Goal: Transaction & Acquisition: Purchase product/service

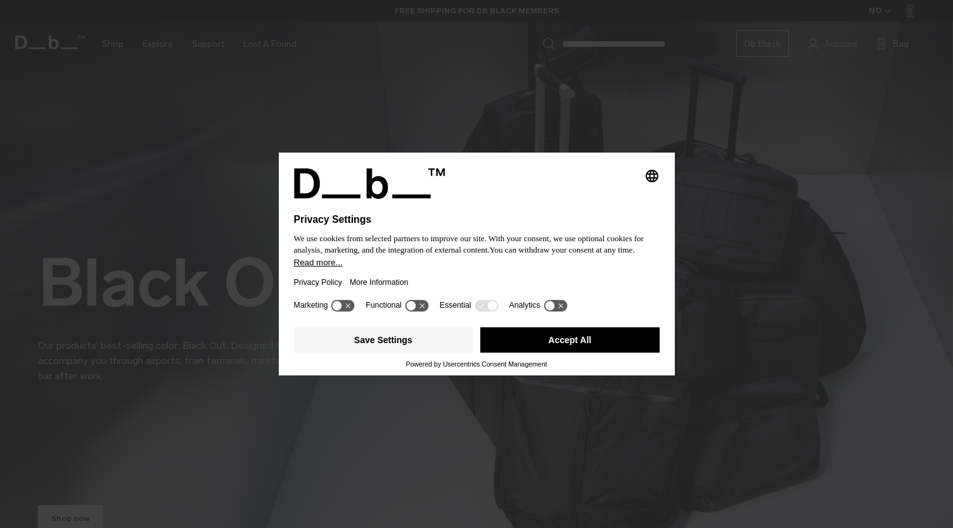
click at [352, 301] on icon at bounding box center [342, 306] width 23 height 12
click at [481, 307] on icon at bounding box center [485, 306] width 23 height 12
click at [426, 348] on button "Save Settings" at bounding box center [383, 340] width 179 height 25
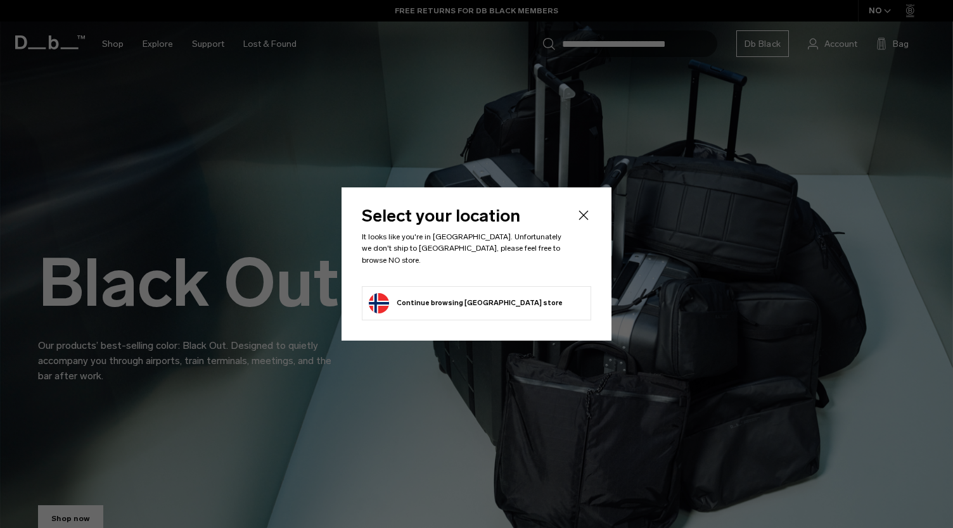
click at [583, 220] on icon "Close" at bounding box center [583, 215] width 15 height 15
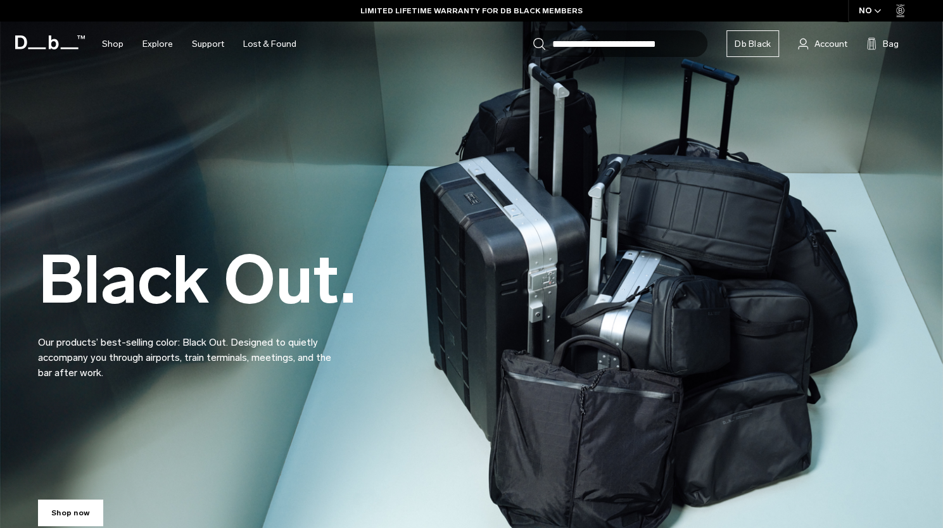
scroll to position [13, 0]
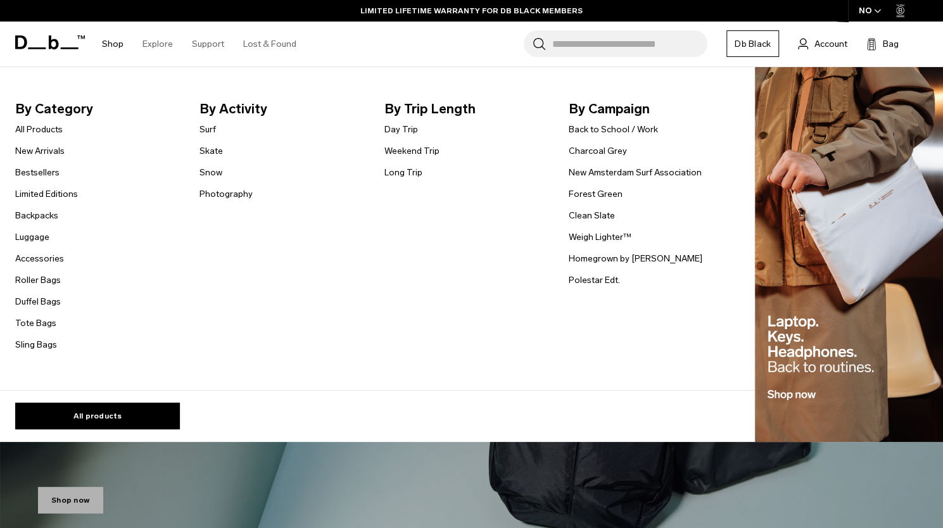
click at [49, 208] on li "Backpacks" at bounding box center [46, 215] width 63 height 15
click at [46, 220] on link "Backpacks" at bounding box center [36, 215] width 43 height 13
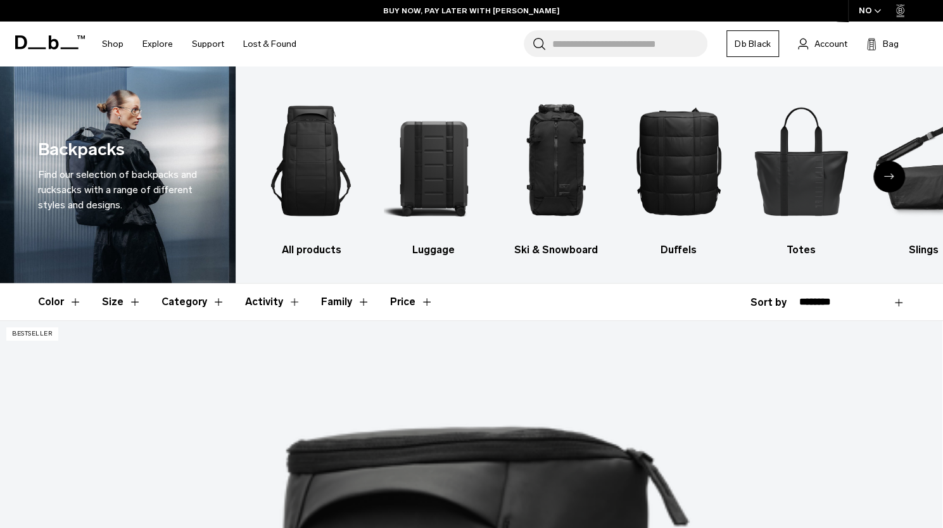
click at [58, 301] on button "Color" at bounding box center [60, 302] width 44 height 37
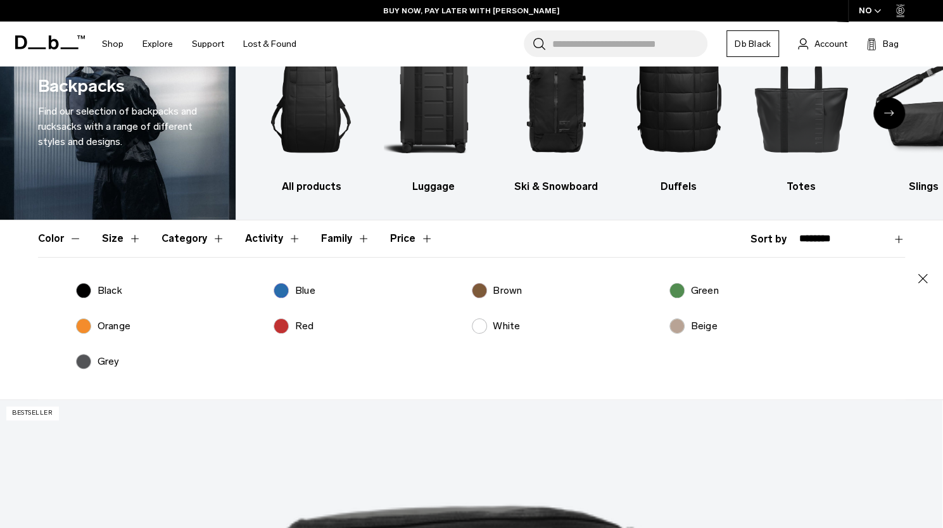
scroll to position [69, 0]
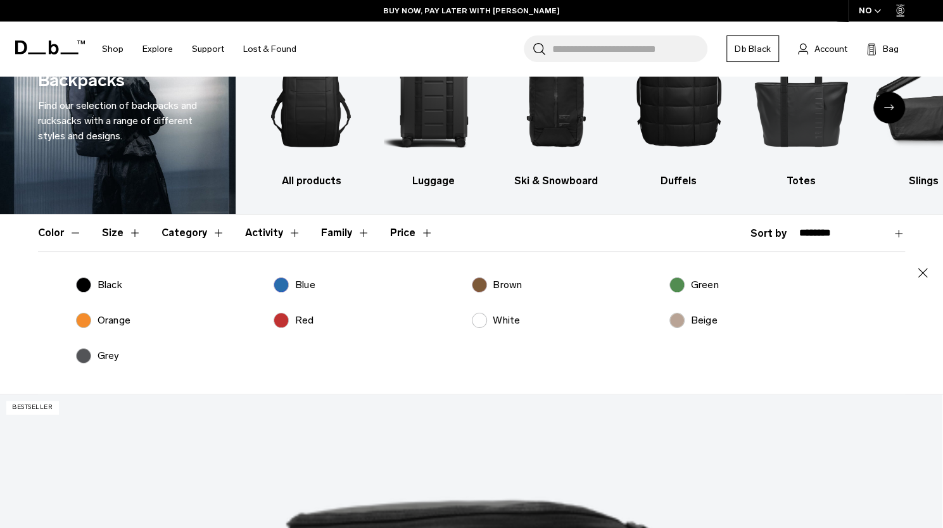
click at [289, 277] on label "Blue" at bounding box center [295, 284] width 42 height 15
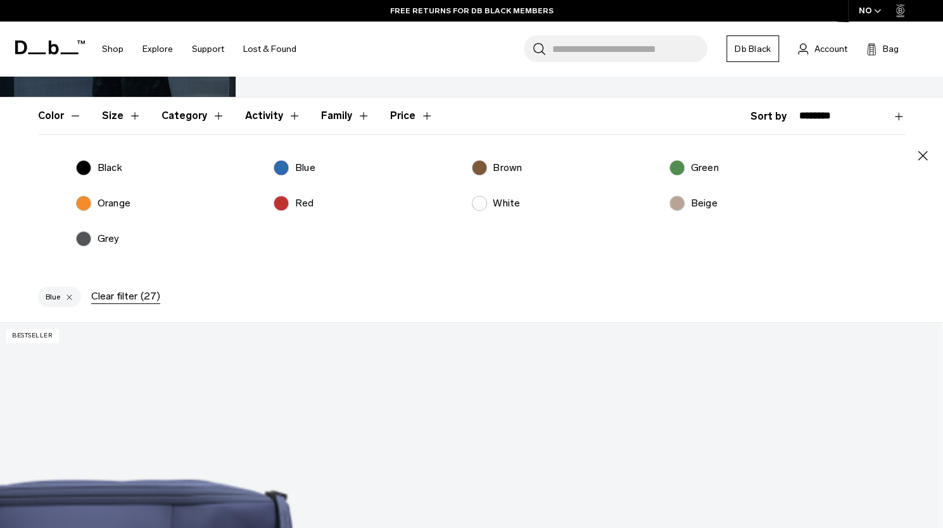
scroll to position [139, 0]
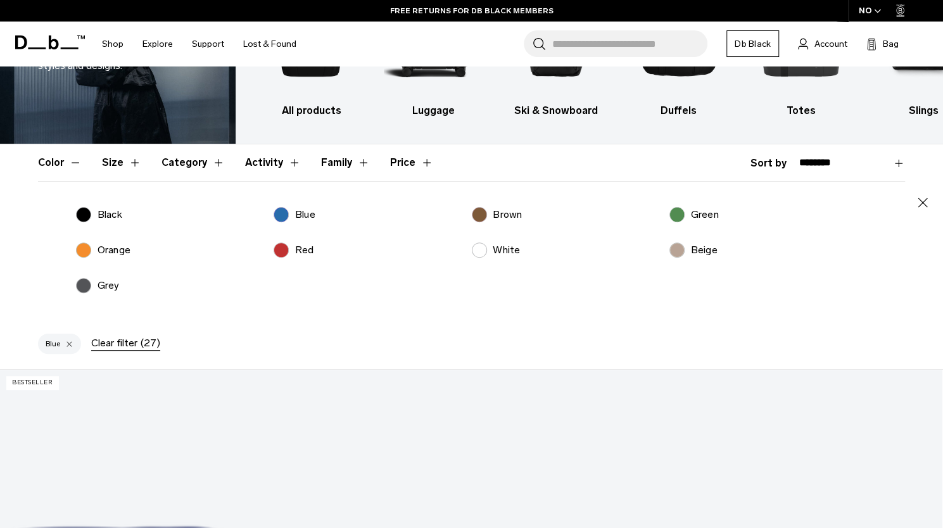
click at [317, 199] on div "Close Black Blue Brown Green Orange Red White Beige" at bounding box center [471, 252] width 867 height 143
click at [302, 209] on p "Blue" at bounding box center [305, 214] width 20 height 15
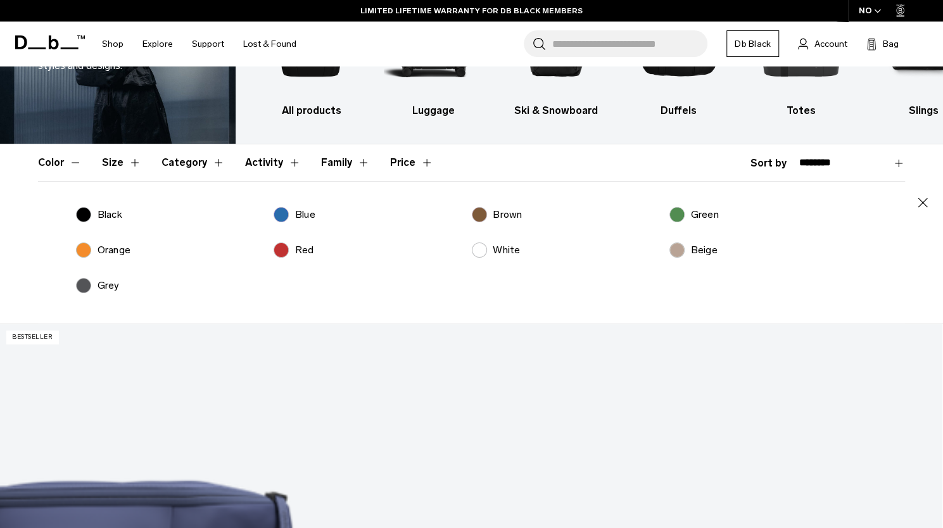
click at [104, 212] on p "Black" at bounding box center [110, 214] width 25 height 15
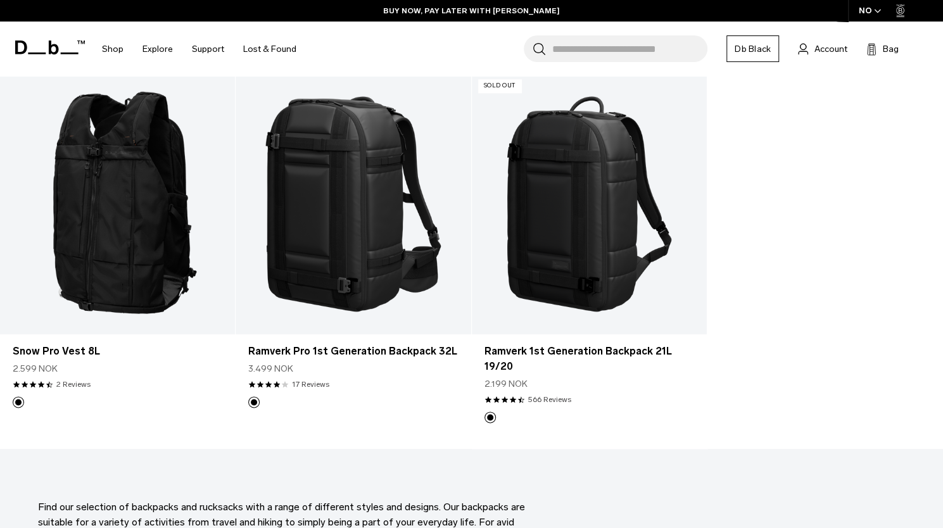
scroll to position [3654, 0]
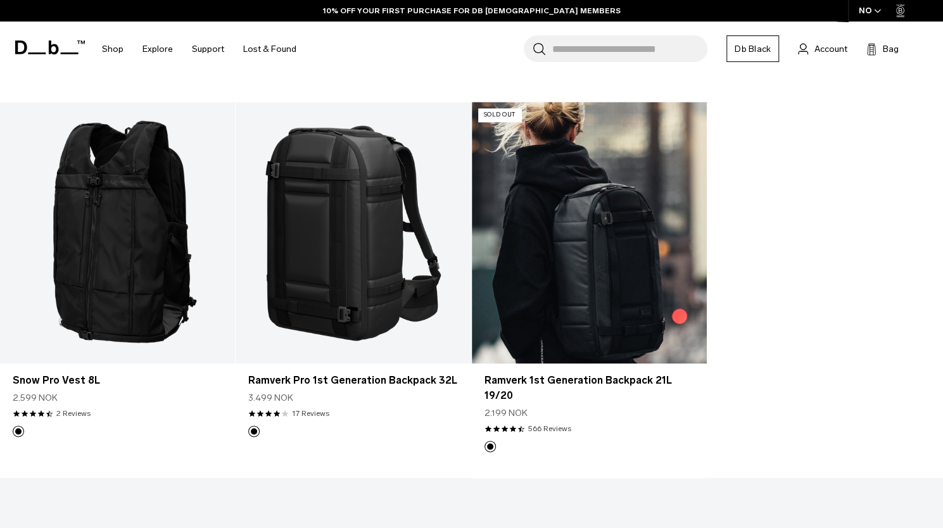
click at [659, 283] on link "Ramverk 1st Generation Backpack 21L 19/20" at bounding box center [589, 233] width 235 height 262
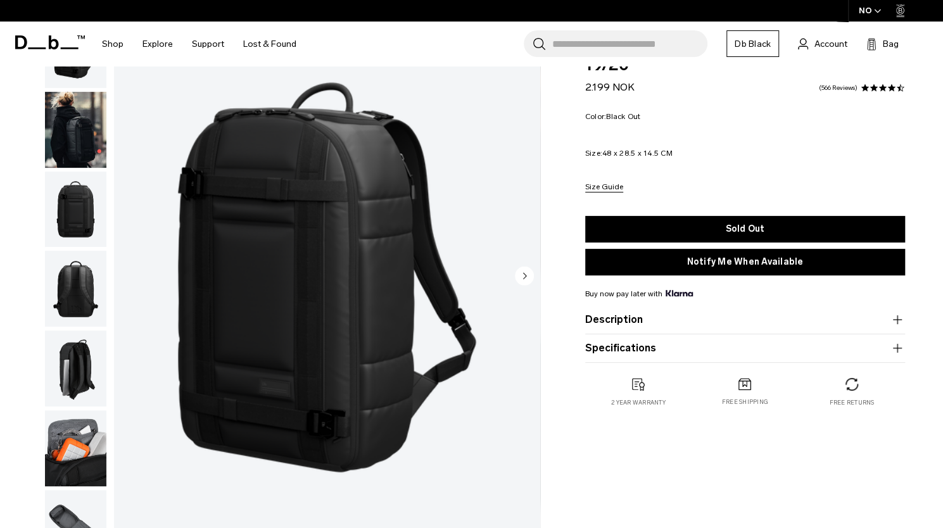
click at [526, 276] on circle "button" at bounding box center [524, 276] width 19 height 19
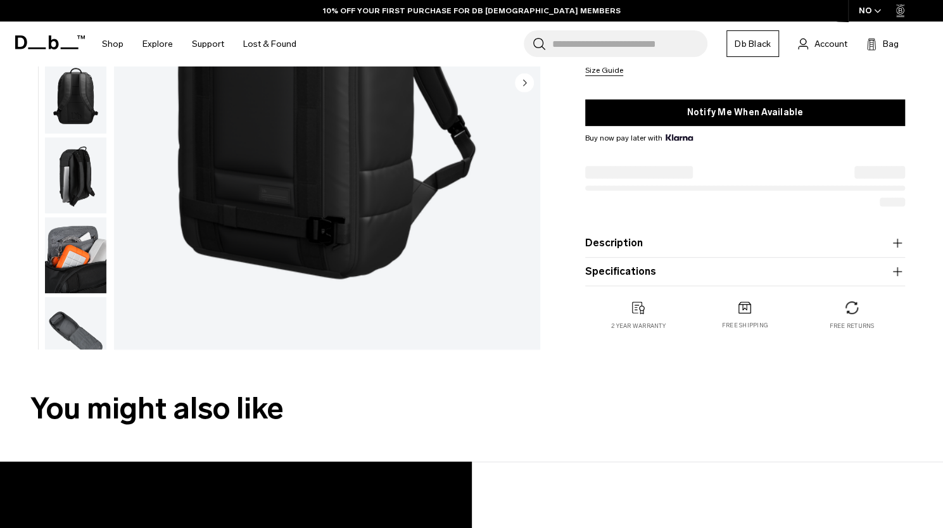
scroll to position [268, 0]
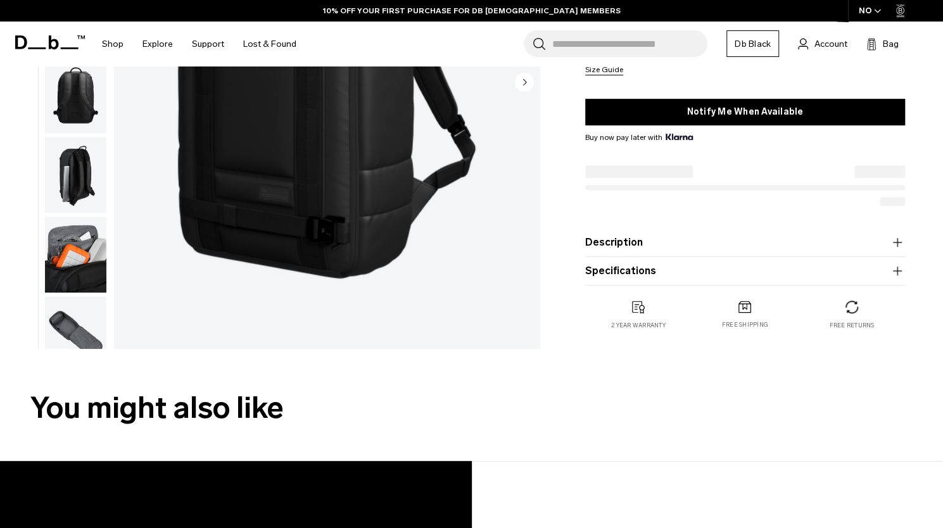
click at [44, 320] on button "button" at bounding box center [75, 334] width 63 height 77
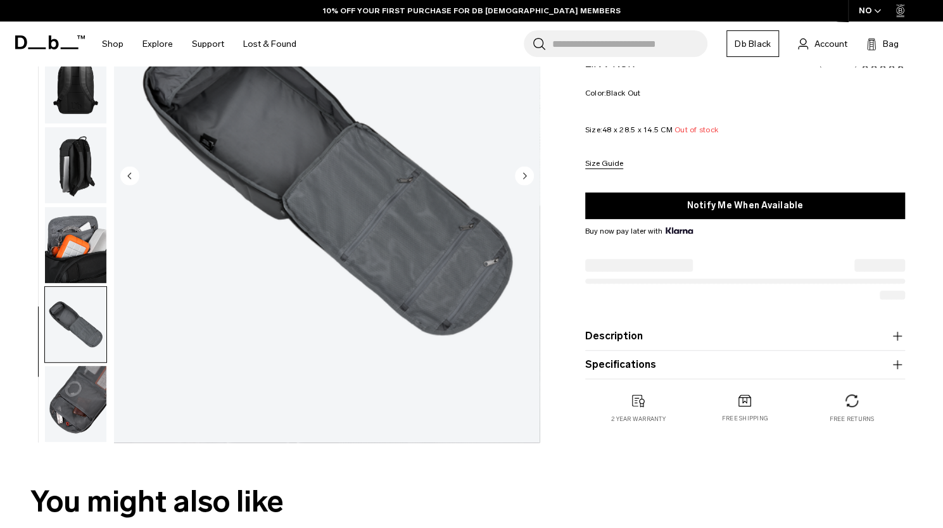
scroll to position [0, 0]
